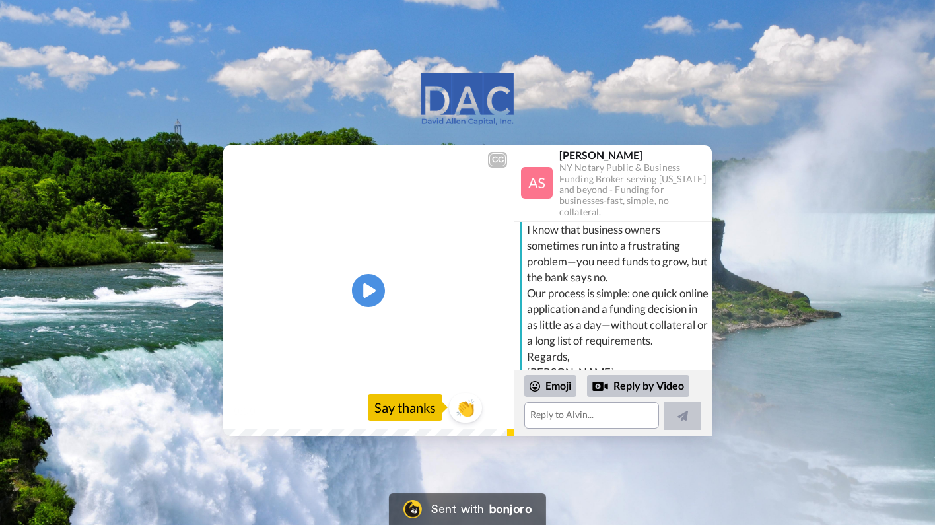
scroll to position [26, 0]
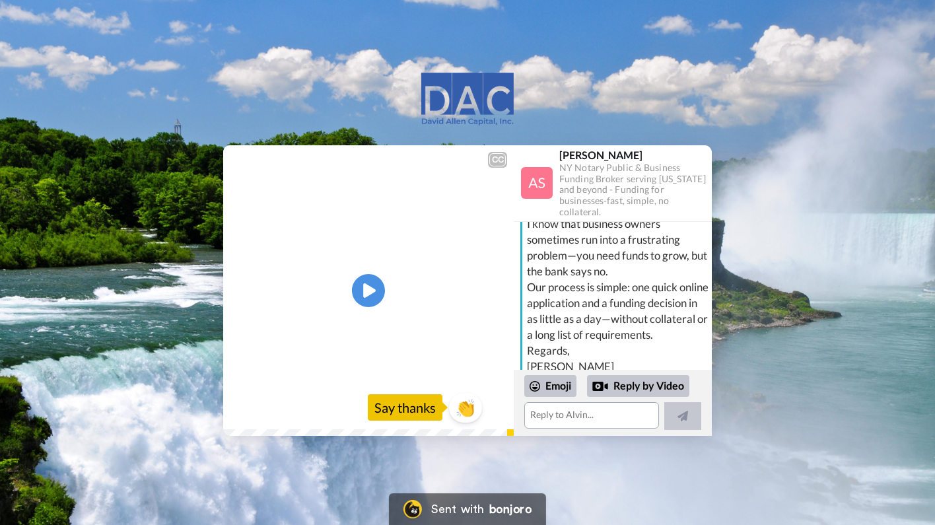
click at [498, 412] on img at bounding box center [495, 410] width 14 height 14
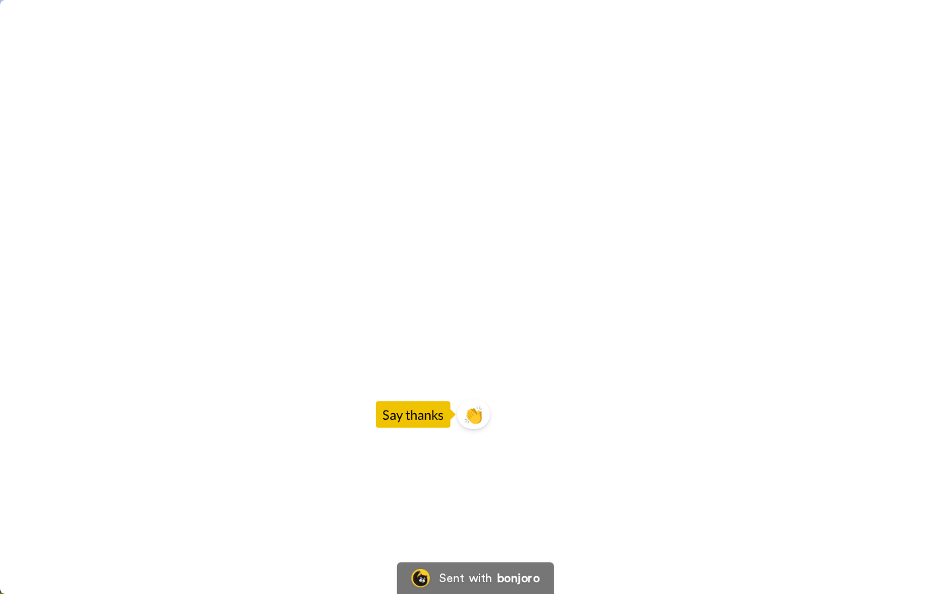
click at [477, 524] on video at bounding box center [475, 297] width 951 height 594
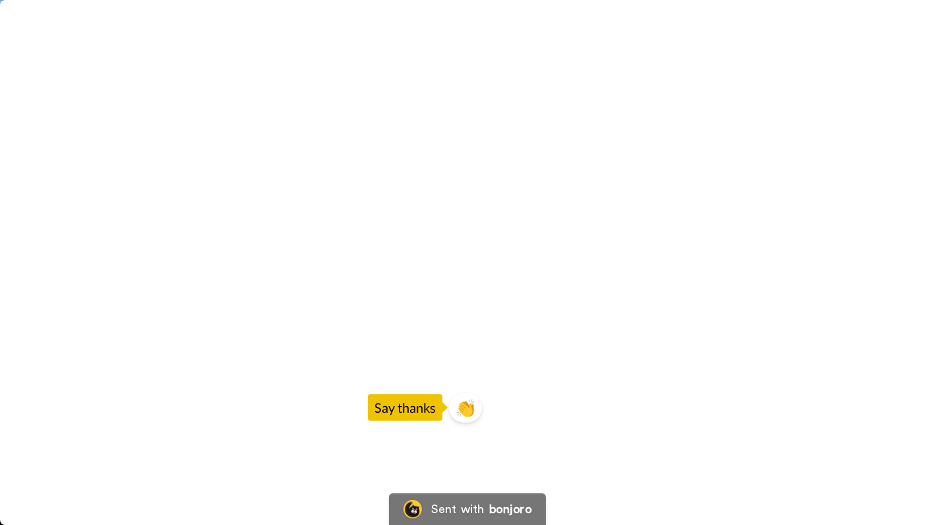
scroll to position [113, 0]
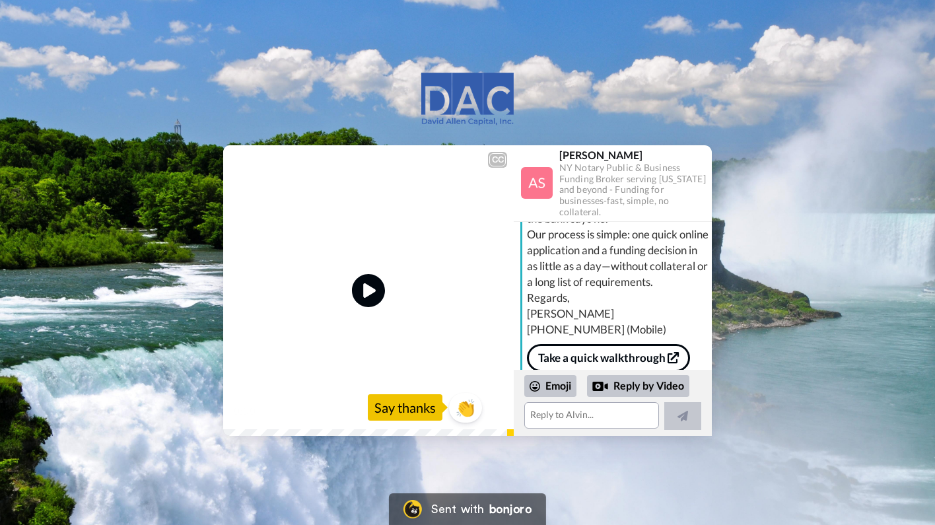
scroll to position [129, 0]
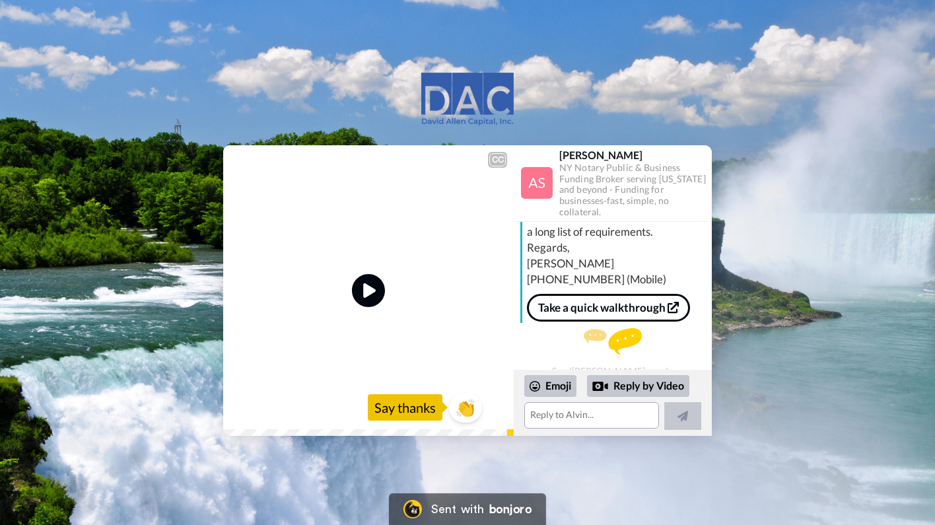
click at [587, 305] on link "Take a quick walkthrough" at bounding box center [608, 308] width 163 height 28
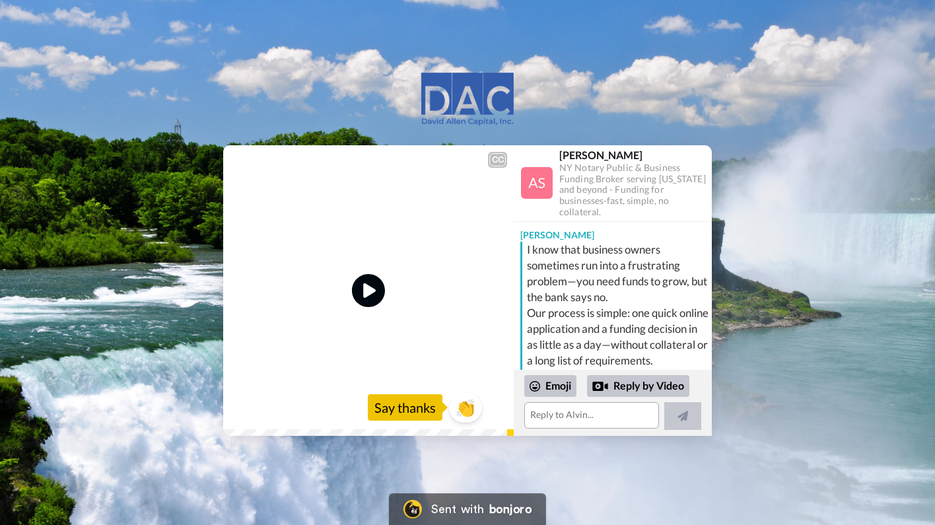
scroll to position [0, 0]
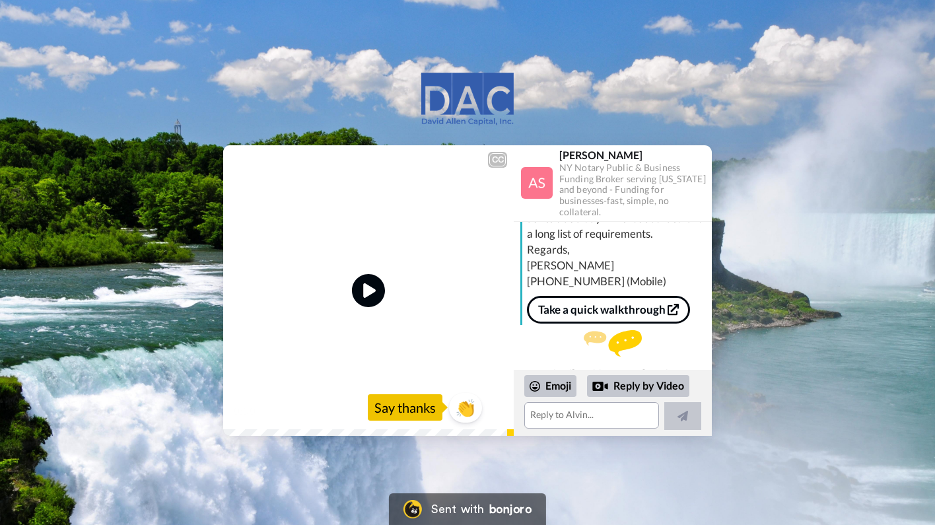
scroll to position [131, 0]
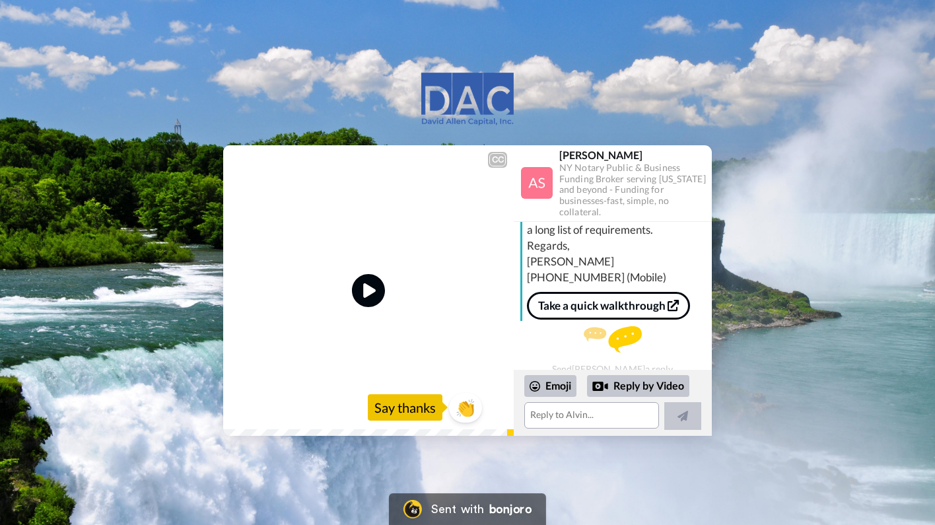
click at [570, 299] on link "Take a quick walkthrough" at bounding box center [608, 306] width 163 height 28
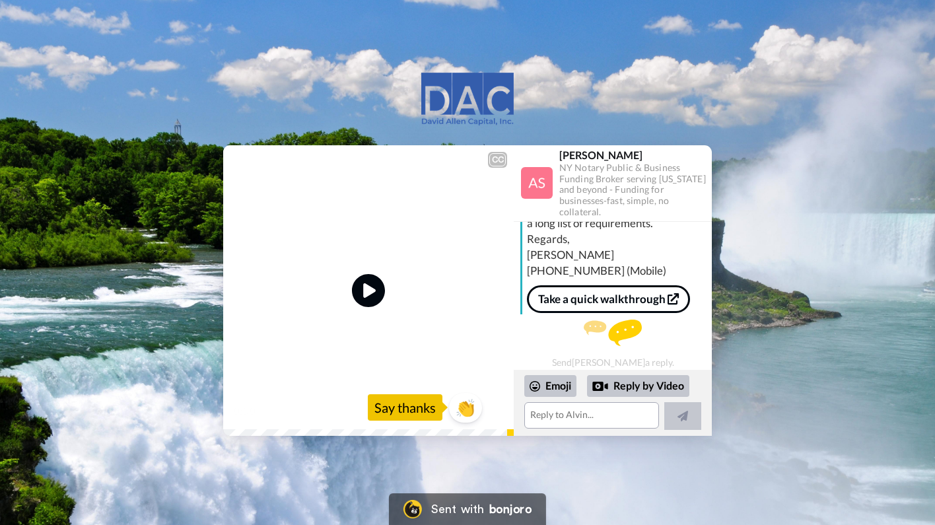
scroll to position [137, 0]
